Goal: Information Seeking & Learning: Learn about a topic

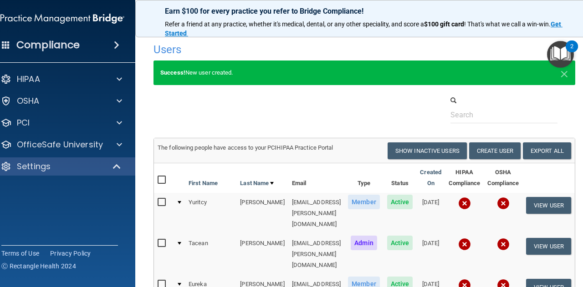
select select "20"
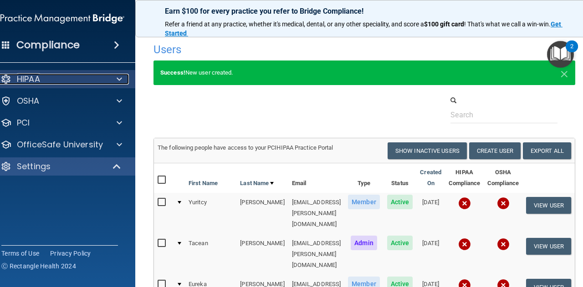
click at [44, 78] on div "HIPAA" at bounding box center [50, 79] width 113 height 11
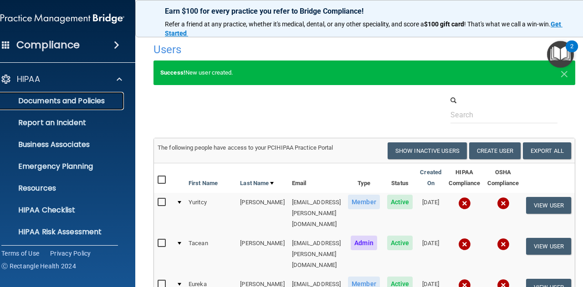
click at [51, 101] on p "Documents and Policies" at bounding box center [57, 100] width 124 height 9
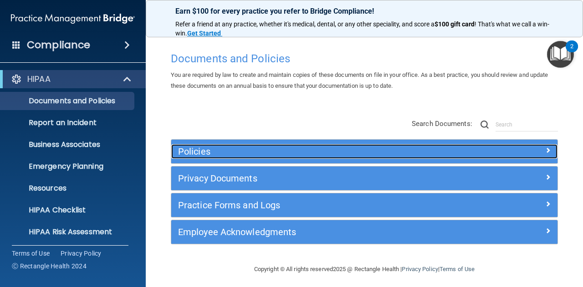
click at [545, 148] on span at bounding box center [547, 150] width 5 height 11
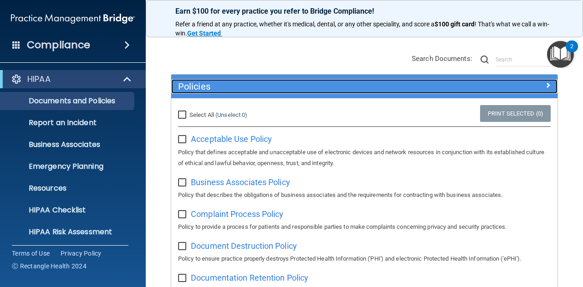
scroll to position [70, 0]
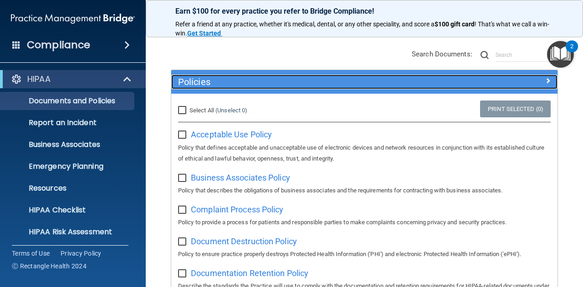
click at [536, 83] on div at bounding box center [509, 80] width 96 height 11
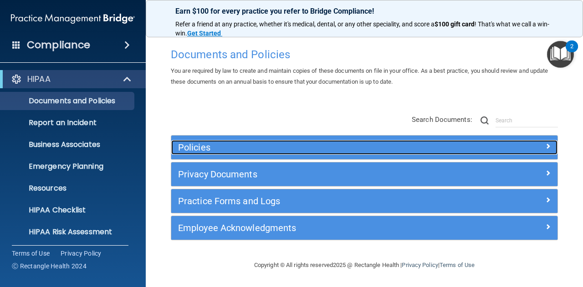
scroll to position [3, 0]
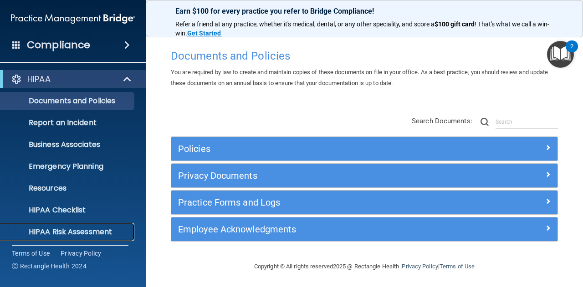
click at [89, 232] on p "HIPAA Risk Assessment" at bounding box center [68, 232] width 124 height 9
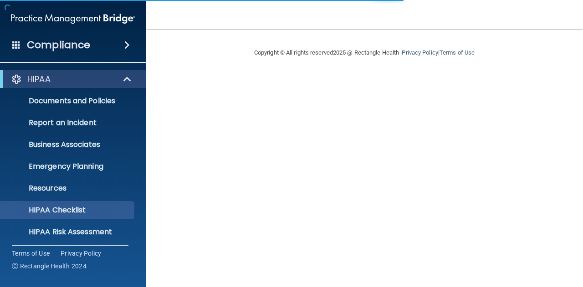
click at [124, 45] on span at bounding box center [126, 45] width 5 height 11
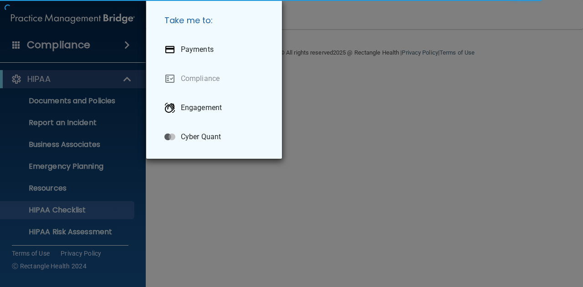
click at [197, 180] on div "Take me to: Payments Compliance Engagement Cyber Quant" at bounding box center [291, 143] width 583 height 287
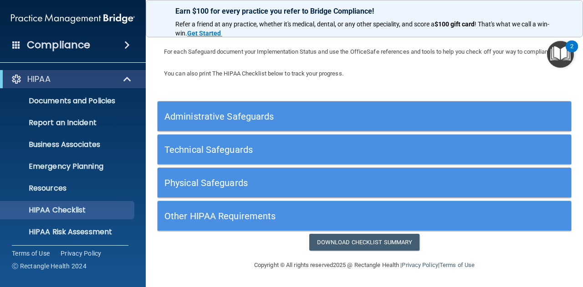
scroll to position [66, 0]
click at [312, 119] on h5 "Administrative Safeguards" at bounding box center [312, 117] width 296 height 10
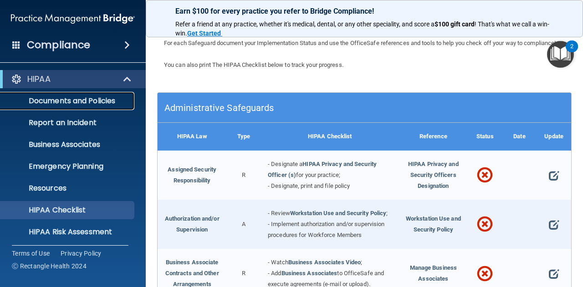
click at [81, 101] on p "Documents and Policies" at bounding box center [68, 100] width 124 height 9
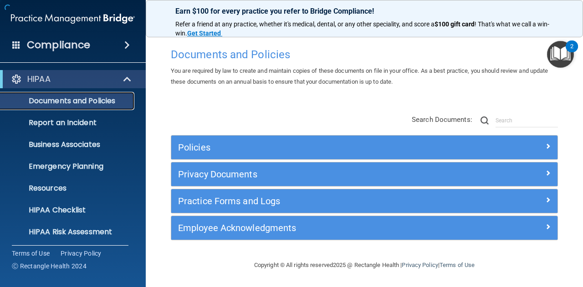
scroll to position [3, 0]
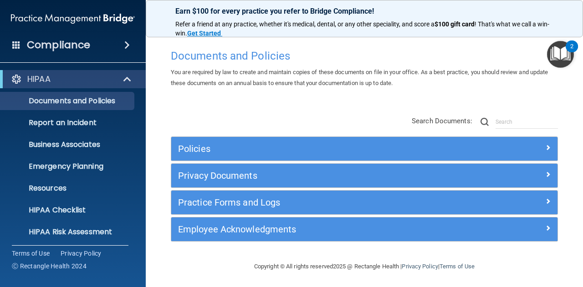
click at [372, 239] on div "Employee Acknowledgments" at bounding box center [364, 230] width 386 height 24
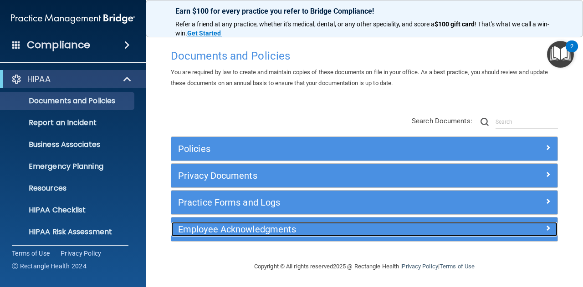
click at [391, 232] on h5 "Employee Acknowledgments" at bounding box center [316, 229] width 276 height 10
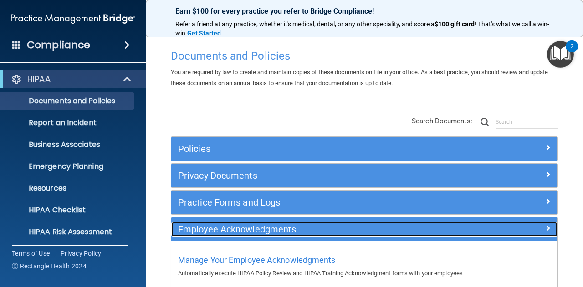
scroll to position [53, 0]
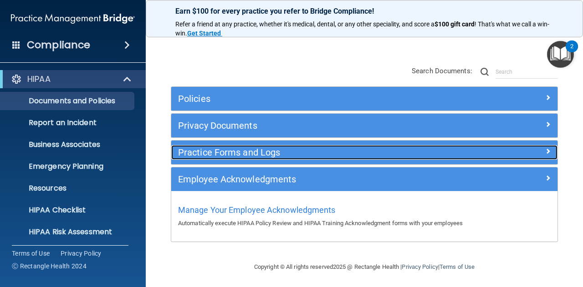
click at [342, 145] on div "Practice Forms and Logs" at bounding box center [315, 152] width 289 height 15
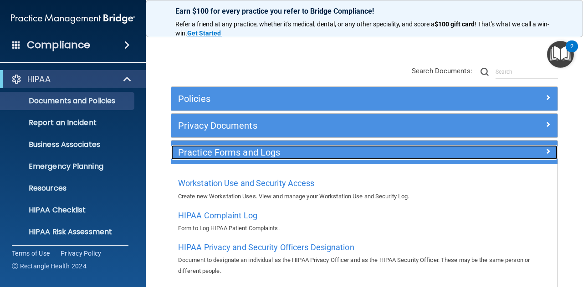
click at [342, 145] on div "Practice Forms and Logs" at bounding box center [315, 152] width 289 height 15
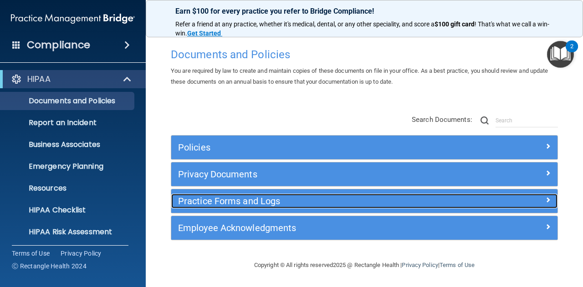
scroll to position [3, 0]
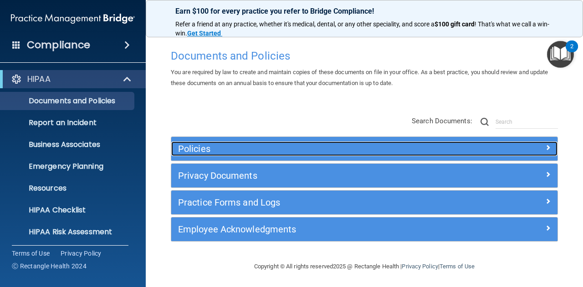
click at [322, 152] on h5 "Policies" at bounding box center [316, 149] width 276 height 10
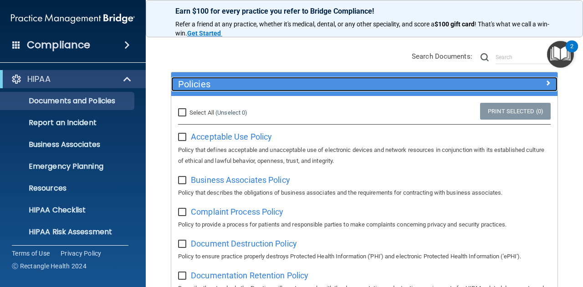
scroll to position [5, 0]
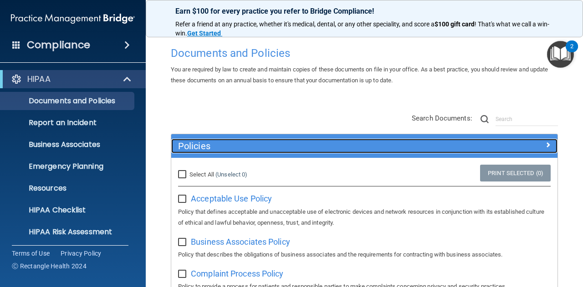
click at [337, 145] on h5 "Policies" at bounding box center [316, 146] width 276 height 10
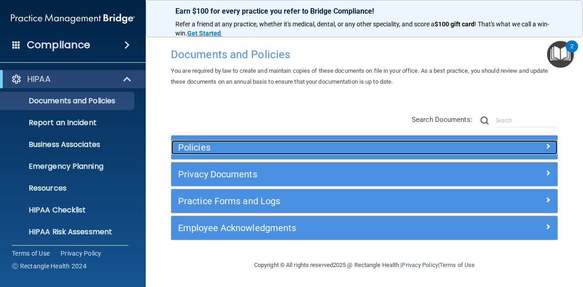
scroll to position [3, 0]
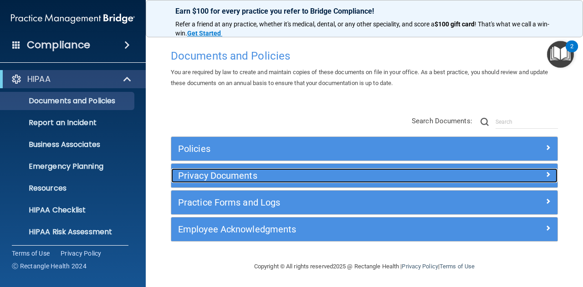
click at [309, 175] on h5 "Privacy Documents" at bounding box center [316, 176] width 276 height 10
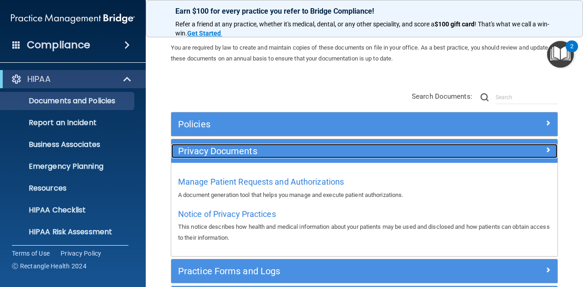
scroll to position [27, 0]
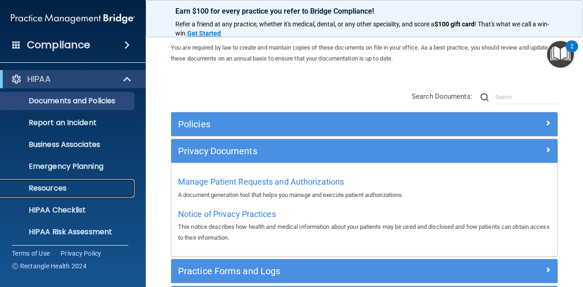
click at [101, 180] on link "Resources" at bounding box center [62, 188] width 143 height 18
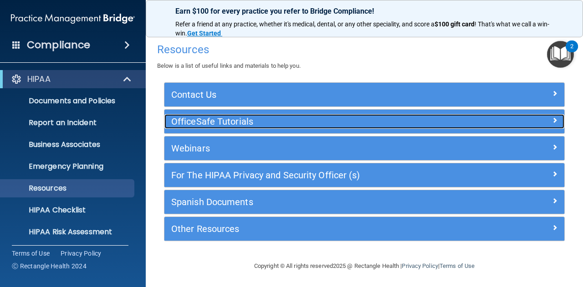
click at [268, 127] on div "OfficeSafe Tutorials" at bounding box center [314, 121] width 300 height 15
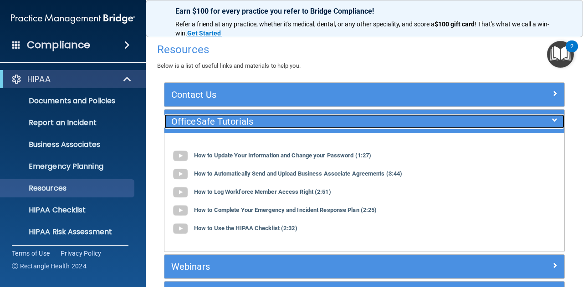
click at [268, 127] on div "OfficeSafe Tutorials" at bounding box center [314, 121] width 300 height 15
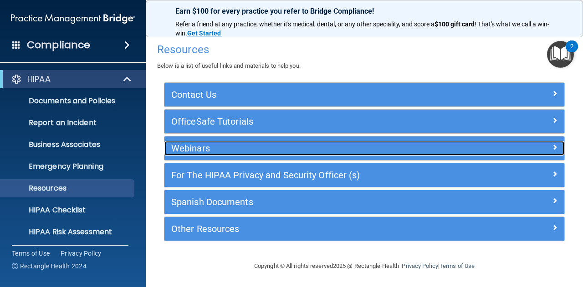
click at [267, 141] on div "Webinars" at bounding box center [314, 148] width 300 height 15
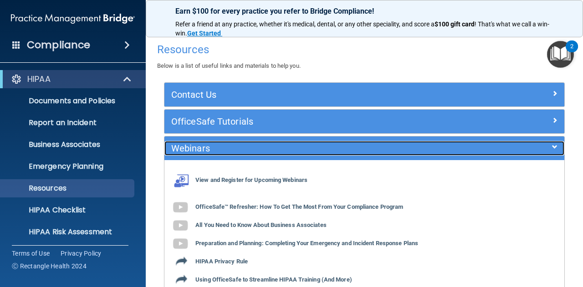
click at [267, 141] on div "Webinars" at bounding box center [314, 148] width 300 height 15
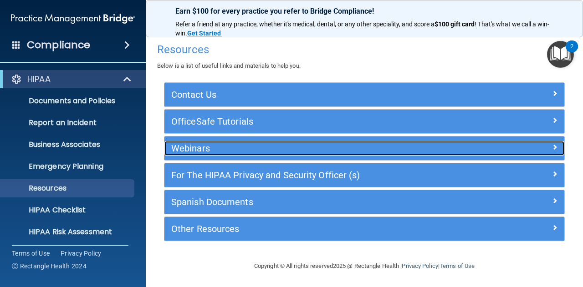
scroll to position [90, 0]
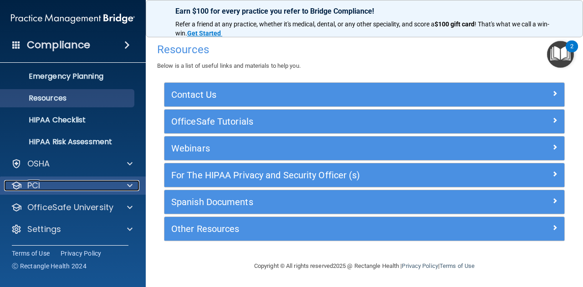
click at [99, 184] on div "PCI" at bounding box center [60, 185] width 113 height 11
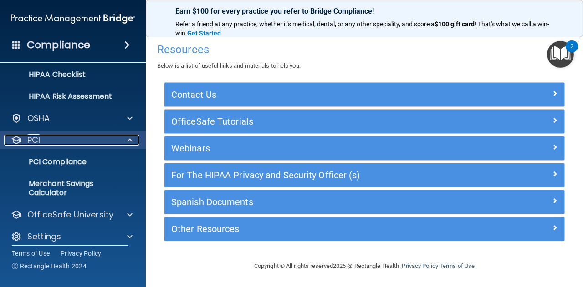
scroll to position [143, 0]
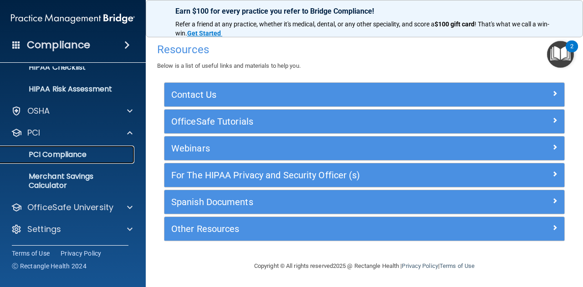
click at [88, 155] on p "PCI Compliance" at bounding box center [68, 154] width 124 height 9
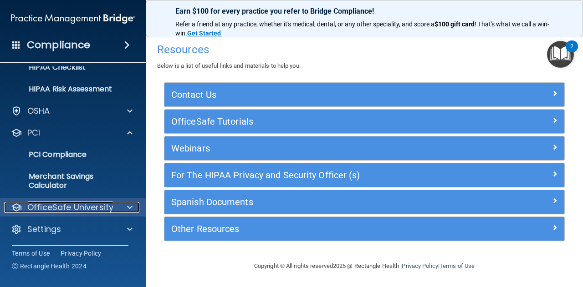
click at [122, 207] on div at bounding box center [128, 207] width 23 height 11
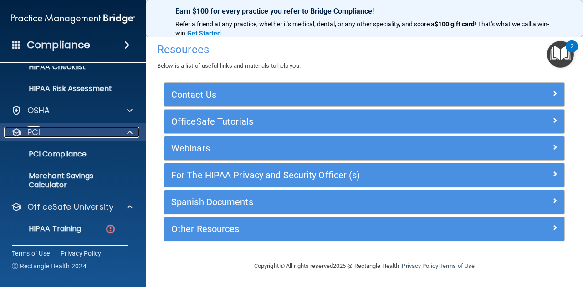
click at [127, 133] on div at bounding box center [128, 132] width 23 height 11
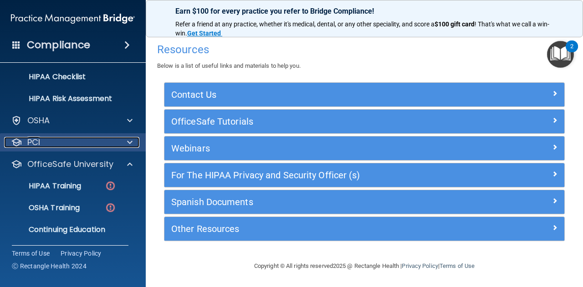
scroll to position [156, 0]
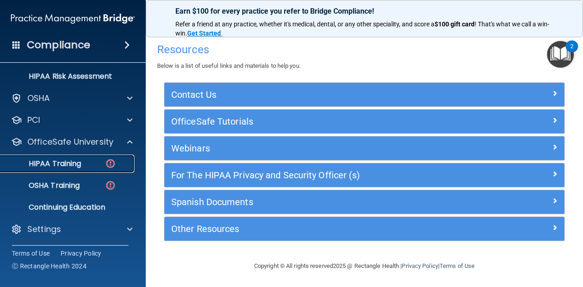
click at [81, 162] on p "HIPAA Training" at bounding box center [43, 163] width 75 height 9
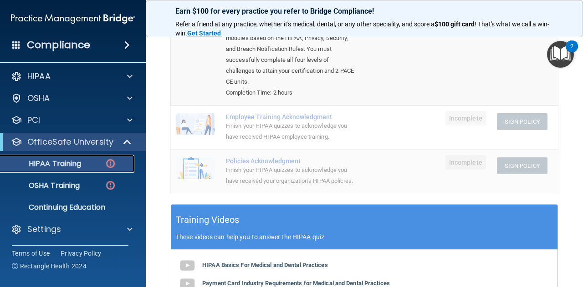
scroll to position [165, 0]
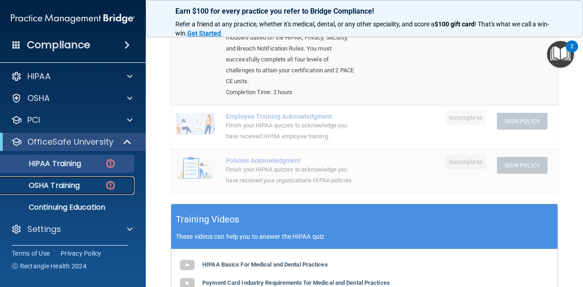
click at [70, 177] on link "OSHA Training" at bounding box center [62, 186] width 143 height 18
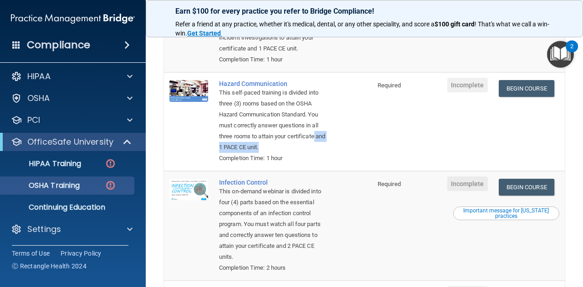
drag, startPoint x: 338, startPoint y: 155, endPoint x: 317, endPoint y: 154, distance: 21.0
click at [317, 153] on div "This self-paced training is divided into three (3) rooms based on the OSHA Haza…" at bounding box center [272, 120] width 107 height 66
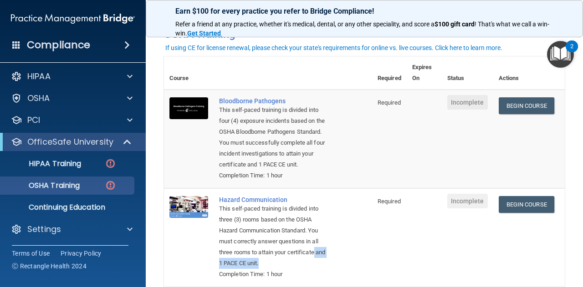
scroll to position [48, 0]
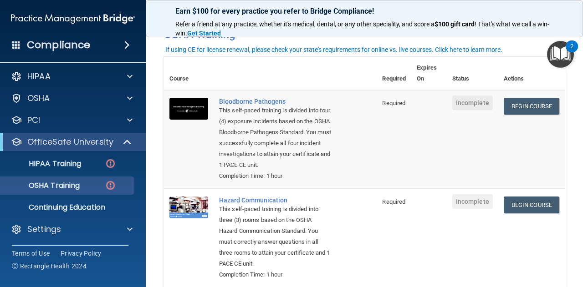
click at [342, 149] on td "Bloodborne Pathogens This self-paced training is divided into four (4) exposure…" at bounding box center [294, 139] width 163 height 99
click at [271, 116] on div "This self-paced training is divided into four (4) exposure incidents based on t…" at bounding box center [275, 138] width 112 height 66
click at [285, 217] on div "This self-paced training is divided into three (3) rooms based on the OSHA Haza…" at bounding box center [275, 237] width 112 height 66
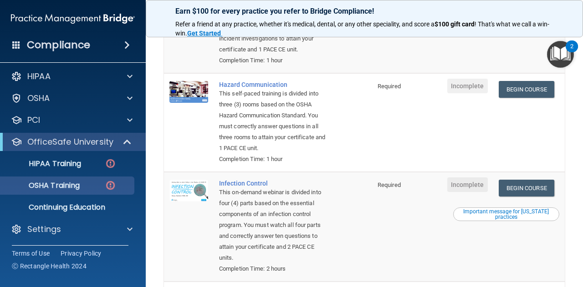
scroll to position [0, 0]
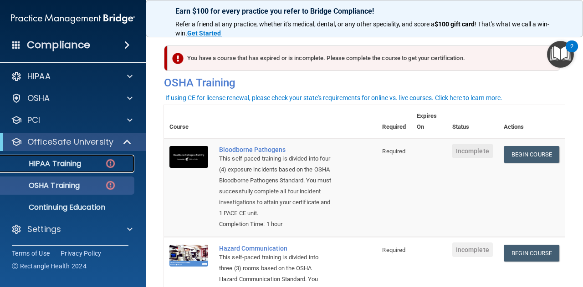
click at [73, 162] on p "HIPAA Training" at bounding box center [43, 163] width 75 height 9
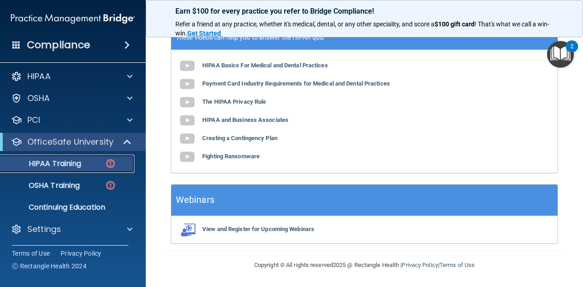
scroll to position [345, 0]
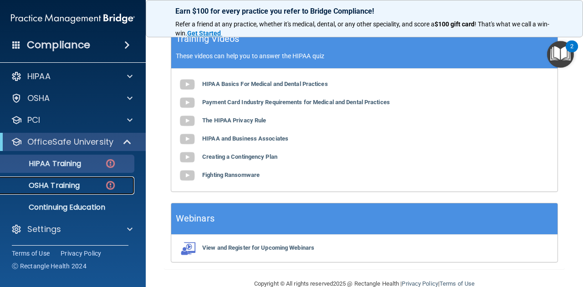
click at [75, 188] on p "OSHA Training" at bounding box center [43, 185] width 74 height 9
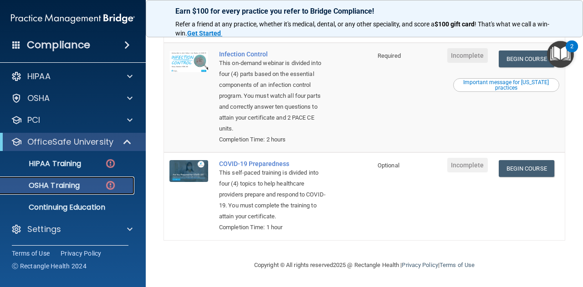
scroll to position [304, 0]
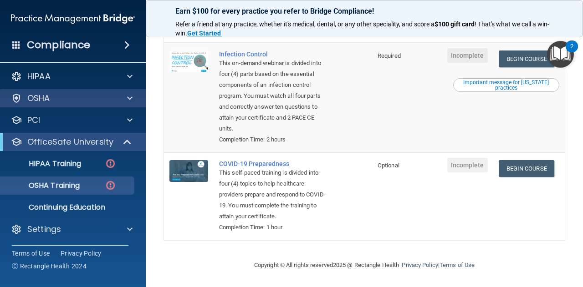
click at [124, 104] on div "OSHA" at bounding box center [73, 98] width 146 height 18
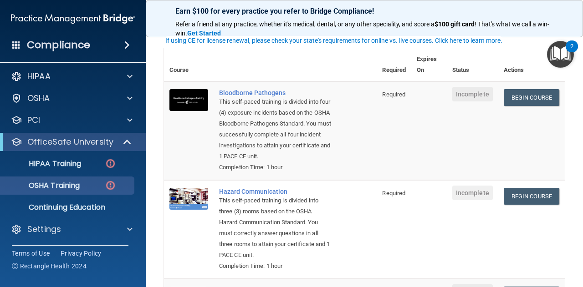
scroll to position [0, 0]
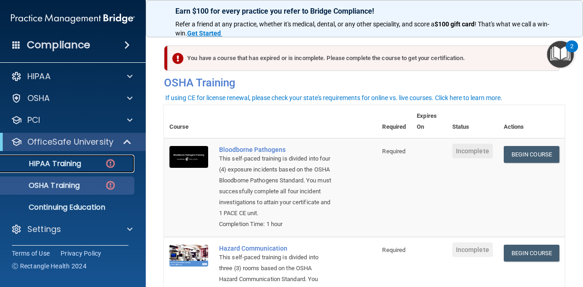
click at [63, 168] on link "HIPAA Training" at bounding box center [62, 164] width 143 height 18
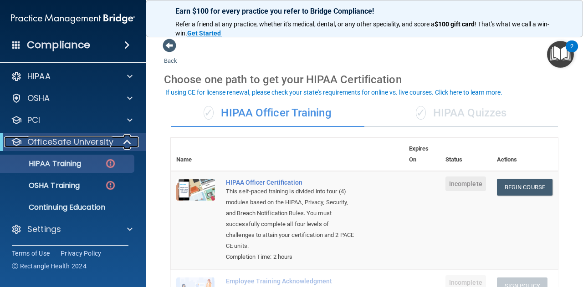
click at [127, 142] on span at bounding box center [128, 142] width 8 height 11
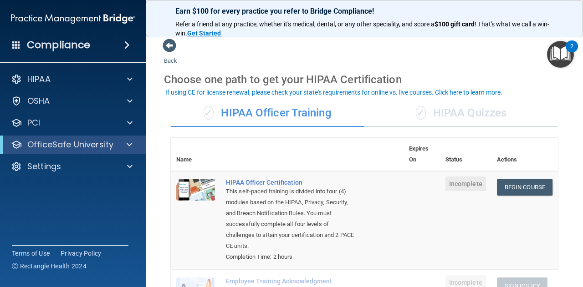
click at [152, 138] on main "Back Choose one path to get your HIPAA Certification ✓ HIPAA Officer Training ✓…" at bounding box center [364, 158] width 437 height 258
click at [490, 113] on div "✓ HIPAA Quizzes" at bounding box center [460, 113] width 193 height 27
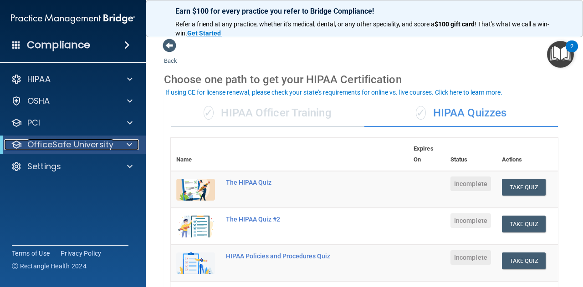
click at [125, 143] on div at bounding box center [128, 144] width 22 height 11
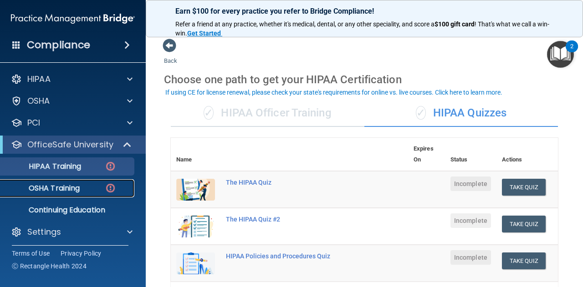
click at [76, 194] on link "OSHA Training" at bounding box center [62, 188] width 143 height 18
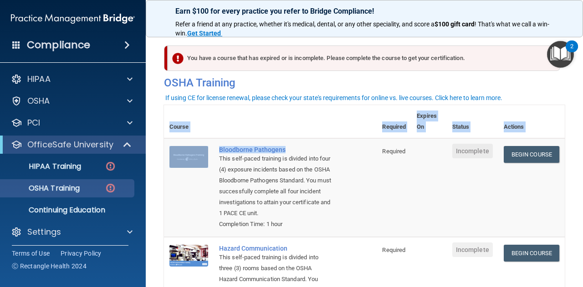
drag, startPoint x: 350, startPoint y: 78, endPoint x: 288, endPoint y: 140, distance: 87.5
click at [288, 140] on div "You have a course that has expired or is incomplete. Please complete the course…" at bounding box center [364, 280] width 401 height 484
click at [288, 140] on td "Bloodborne Pathogens This self-paced training is divided into four (4) exposure…" at bounding box center [294, 187] width 163 height 99
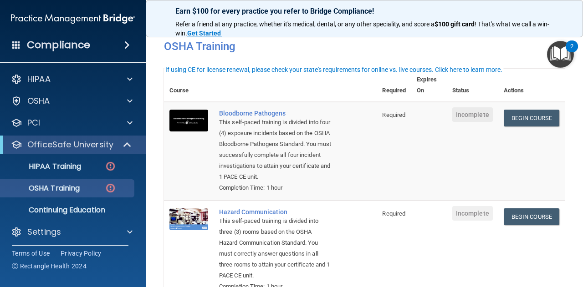
scroll to position [37, 0]
